Goal: Use online tool/utility

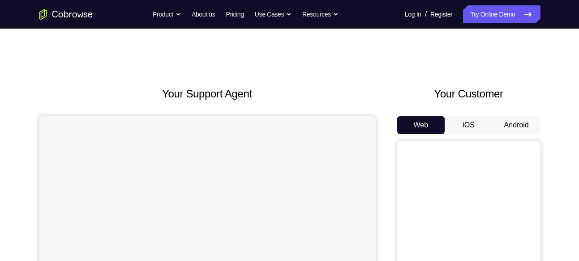
click at [511, 130] on button "Android" at bounding box center [516, 125] width 48 height 18
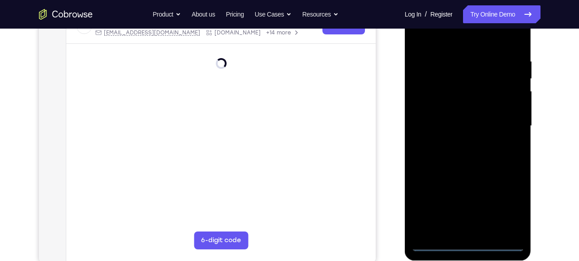
click at [507, 209] on div at bounding box center [467, 126] width 113 height 251
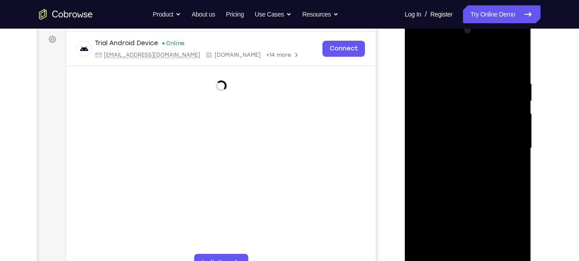
scroll to position [132, 0]
click at [509, 227] on div at bounding box center [467, 148] width 113 height 251
click at [460, 64] on div at bounding box center [467, 148] width 113 height 251
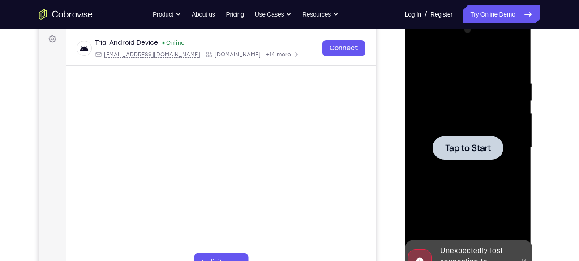
click at [476, 119] on div at bounding box center [467, 148] width 113 height 251
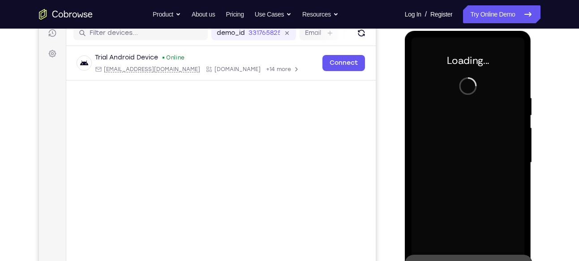
scroll to position [118, 0]
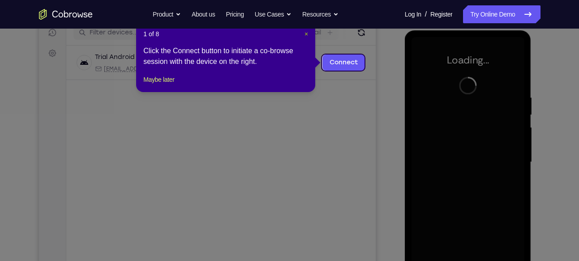
click at [304, 34] on span "×" at bounding box center [306, 33] width 4 height 7
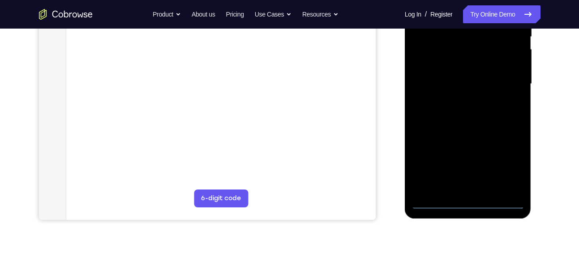
scroll to position [196, 0]
click at [467, 203] on div at bounding box center [467, 83] width 113 height 251
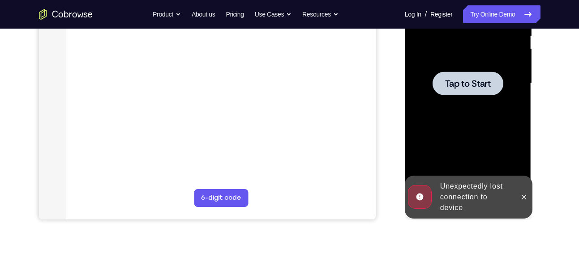
click at [477, 103] on div at bounding box center [467, 83] width 113 height 251
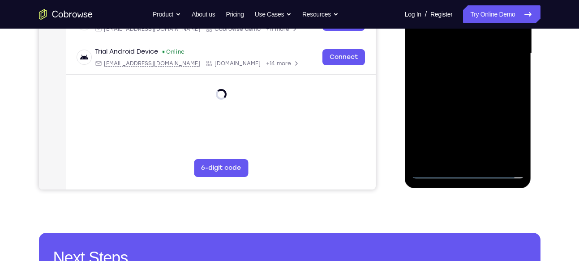
scroll to position [231, 0]
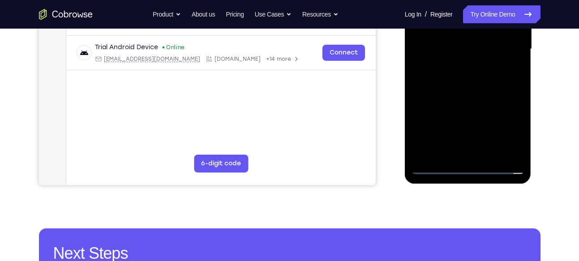
click at [470, 166] on div at bounding box center [467, 49] width 113 height 251
click at [510, 125] on div at bounding box center [467, 49] width 113 height 251
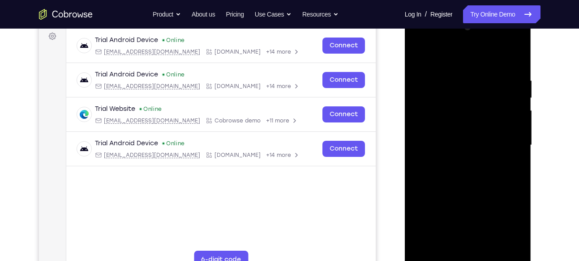
scroll to position [134, 0]
click at [431, 55] on div at bounding box center [467, 146] width 113 height 251
click at [504, 140] on div at bounding box center [467, 146] width 113 height 251
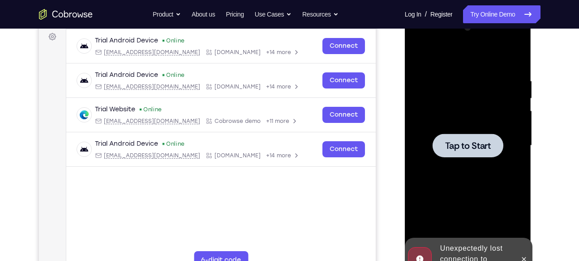
click at [464, 125] on div at bounding box center [467, 146] width 113 height 251
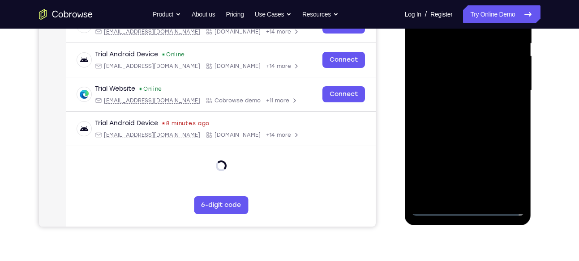
scroll to position [192, 0]
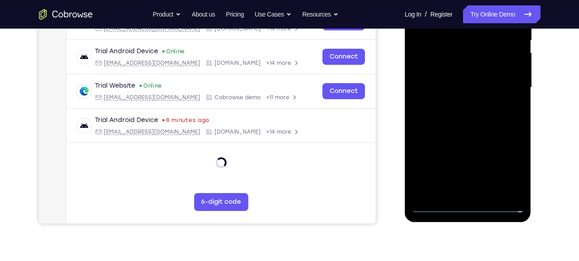
click at [469, 208] on div at bounding box center [467, 87] width 113 height 251
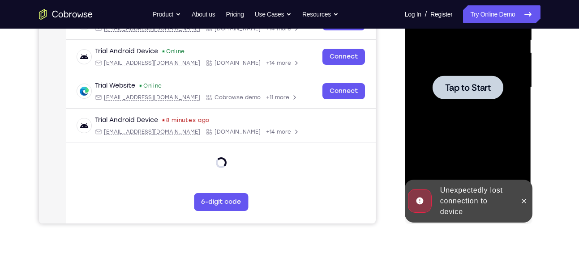
click at [473, 79] on div at bounding box center [467, 88] width 71 height 24
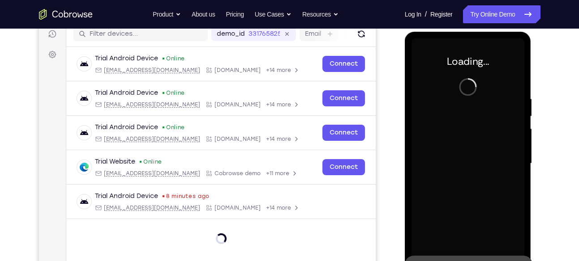
scroll to position [116, 0]
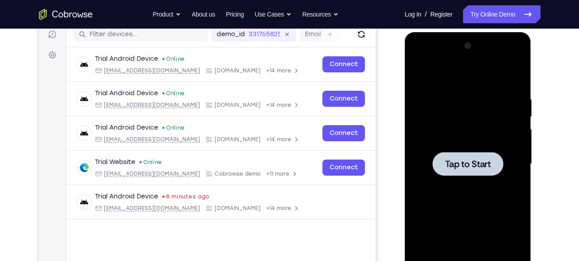
click at [432, 127] on div at bounding box center [467, 164] width 113 height 251
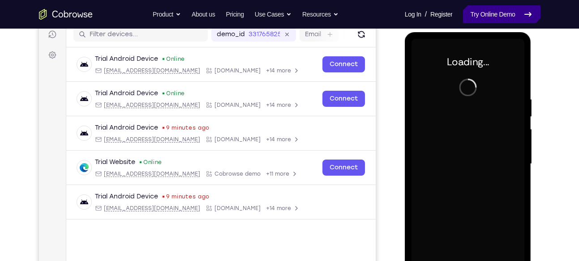
click at [511, 16] on link "Try Online Demo" at bounding box center [501, 14] width 77 height 18
